Goal: Task Accomplishment & Management: Manage account settings

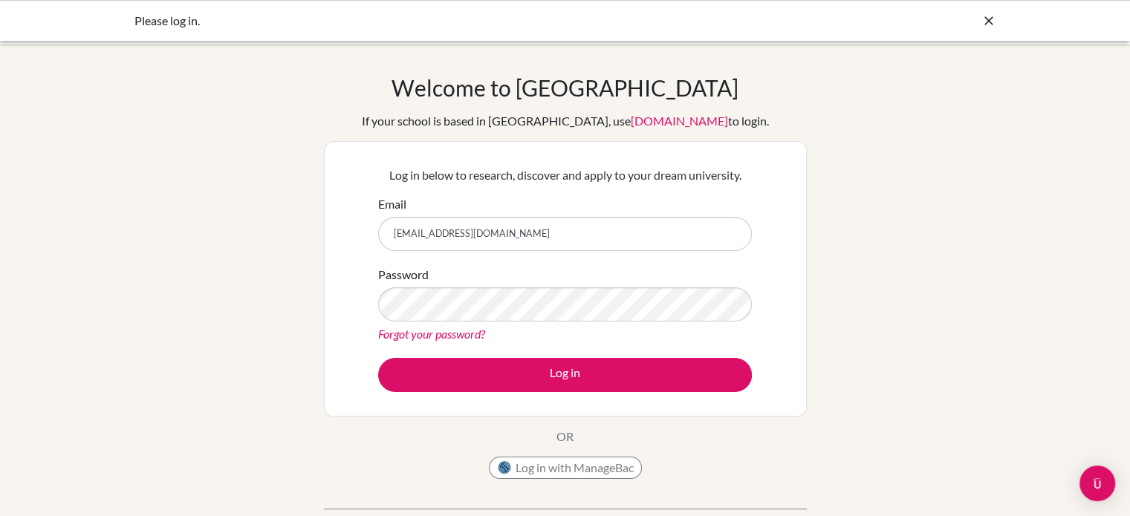
type input "[EMAIL_ADDRESS][DOMAIN_NAME]"
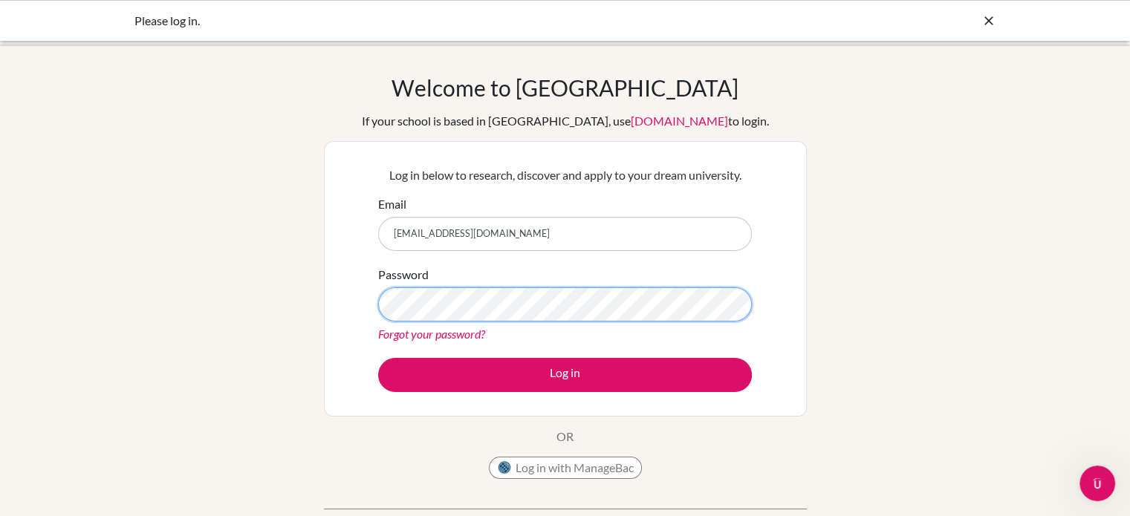
click at [378, 358] on button "Log in" at bounding box center [565, 375] width 374 height 34
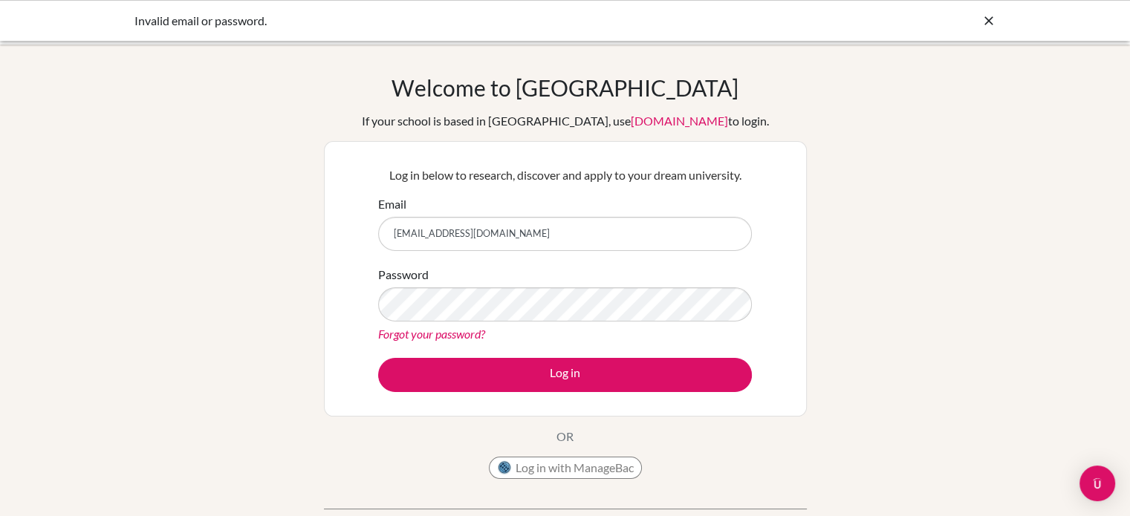
click at [378, 358] on button "Log in" at bounding box center [565, 375] width 374 height 34
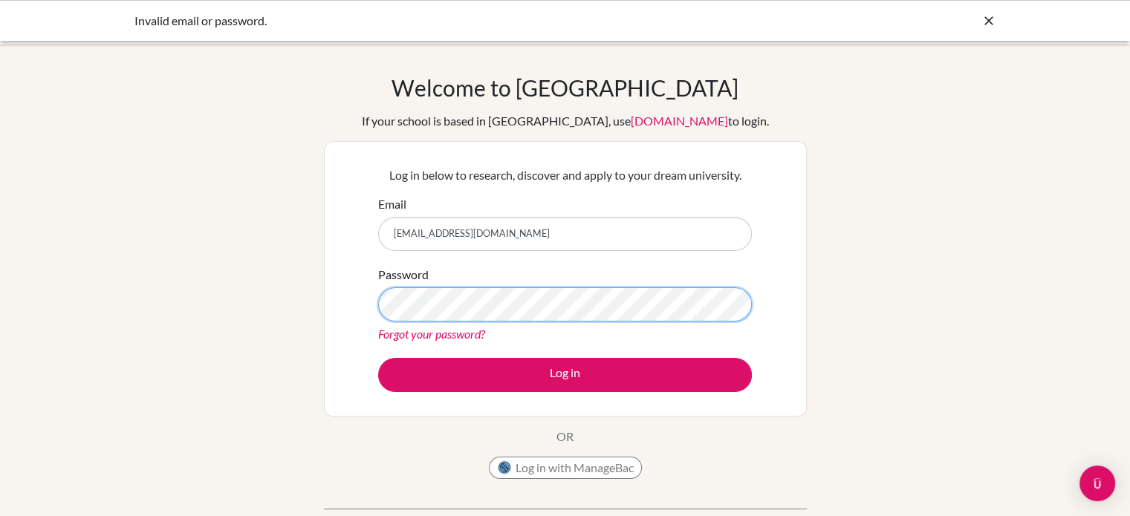
click at [378, 358] on button "Log in" at bounding box center [565, 375] width 374 height 34
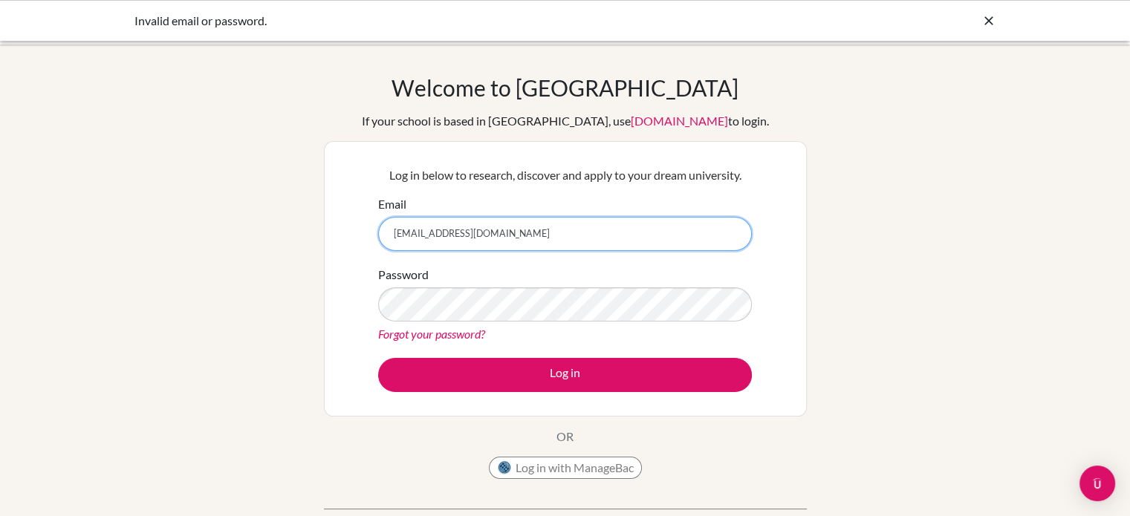
click at [517, 232] on input "[EMAIL_ADDRESS][DOMAIN_NAME]" at bounding box center [565, 234] width 374 height 34
type input "y"
type input "eyim@student.dalat.org"
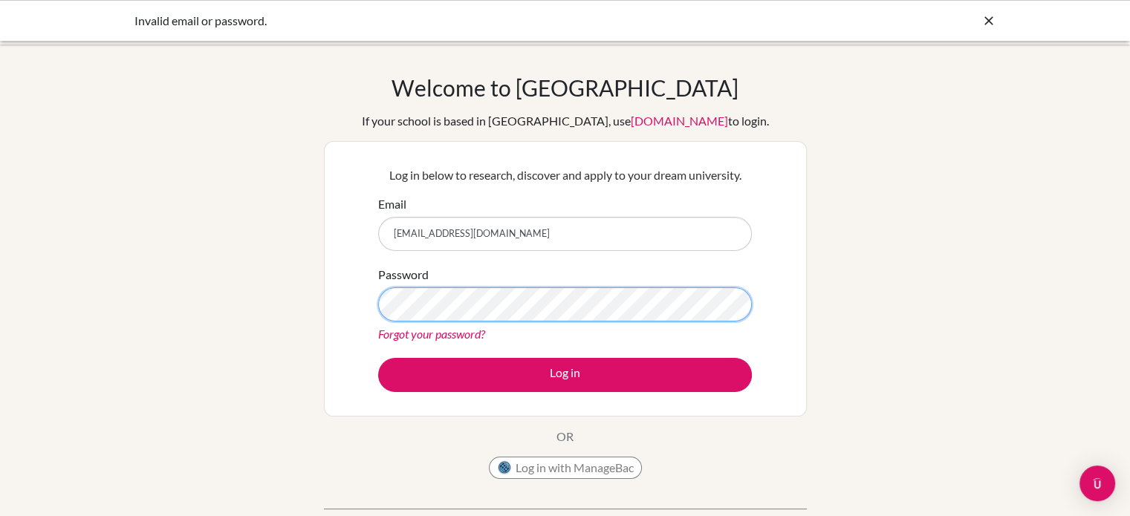
click at [378, 358] on button "Log in" at bounding box center [565, 375] width 374 height 34
